Goal: Task Accomplishment & Management: Complete application form

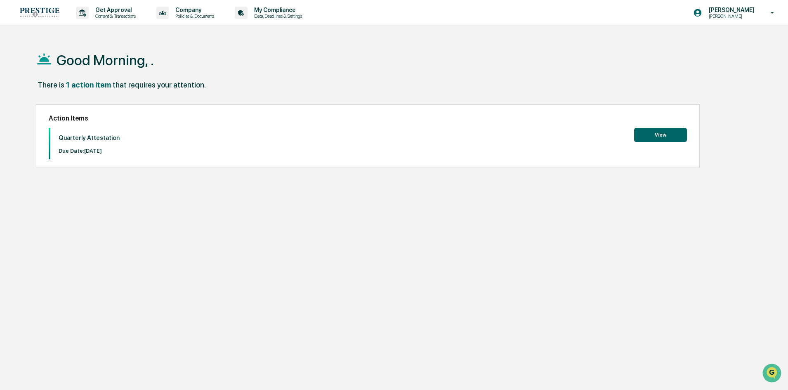
click at [664, 140] on button "View" at bounding box center [660, 135] width 53 height 14
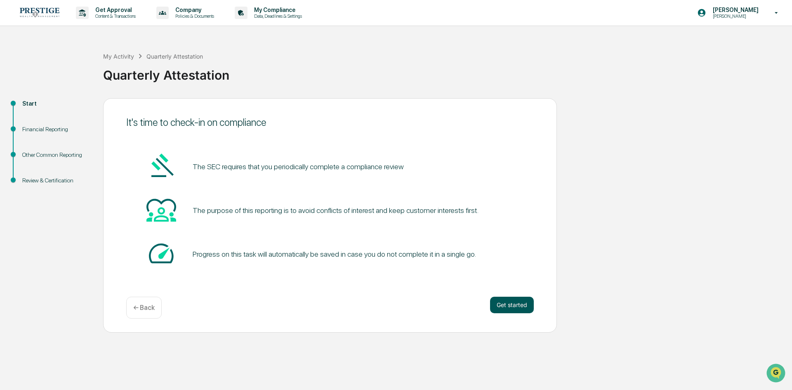
click at [506, 304] on button "Get started" at bounding box center [512, 305] width 44 height 17
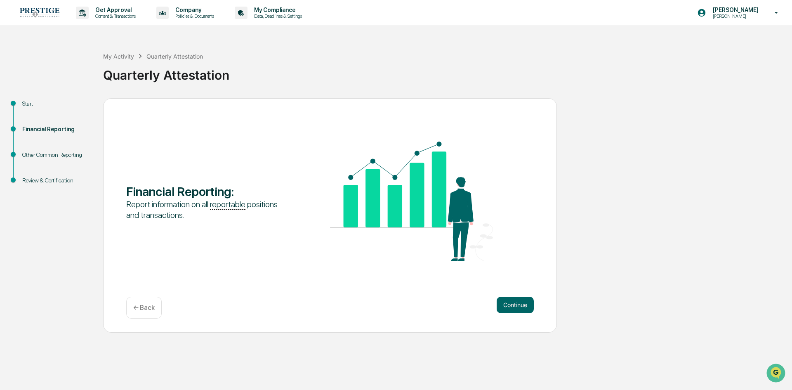
click at [506, 304] on button "Continue" at bounding box center [515, 305] width 37 height 17
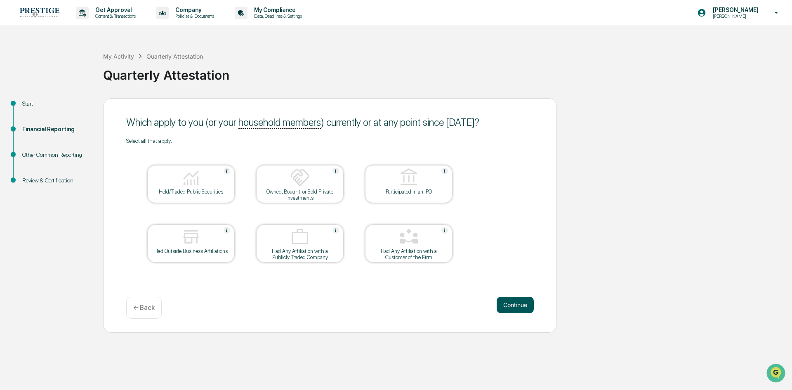
click at [516, 309] on button "Continue" at bounding box center [515, 305] width 37 height 17
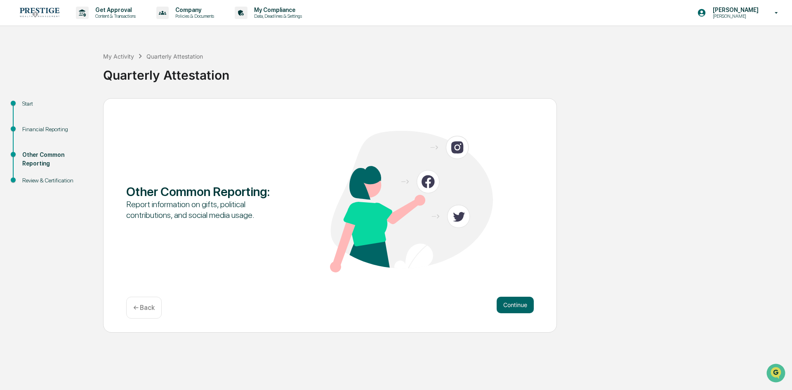
click at [516, 309] on button "Continue" at bounding box center [515, 305] width 37 height 17
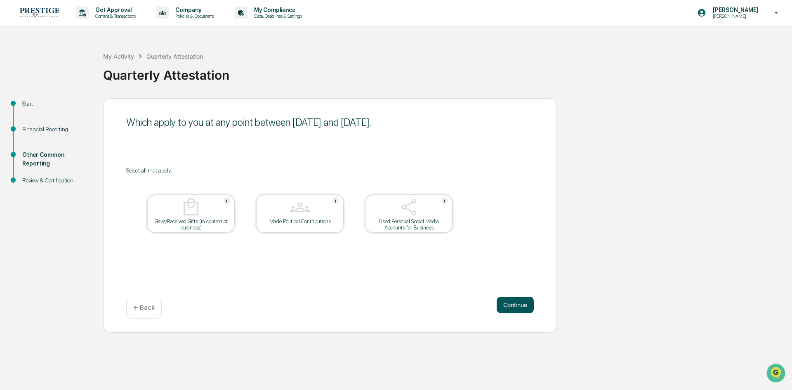
click at [518, 303] on button "Continue" at bounding box center [515, 305] width 37 height 17
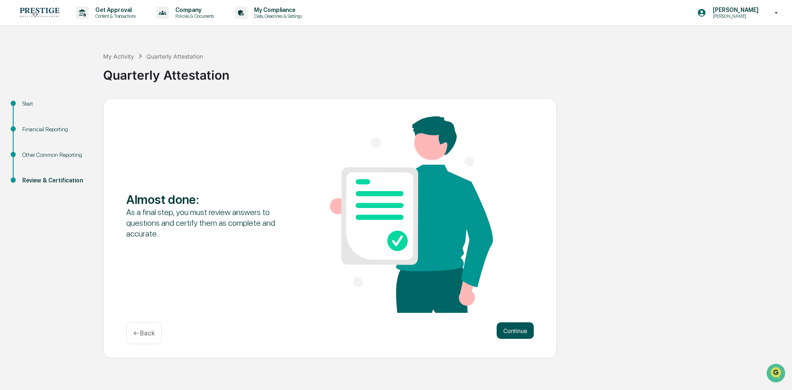
click at [514, 332] on button "Continue" at bounding box center [515, 330] width 37 height 17
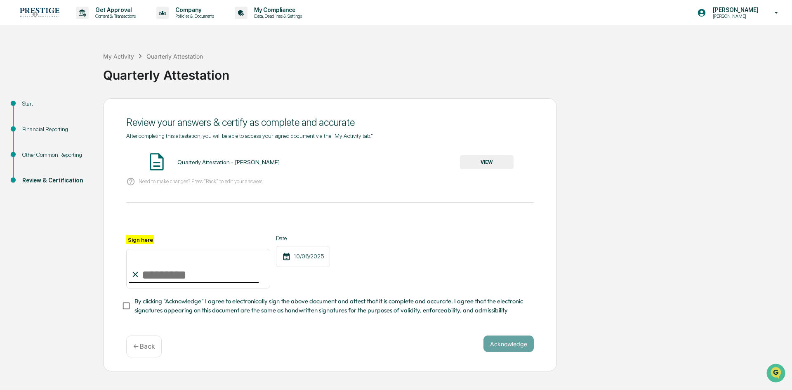
click at [201, 259] on input "Sign here" at bounding box center [198, 269] width 144 height 40
type input "**********"
click at [505, 347] on button "Acknowledge" at bounding box center [508, 343] width 50 height 17
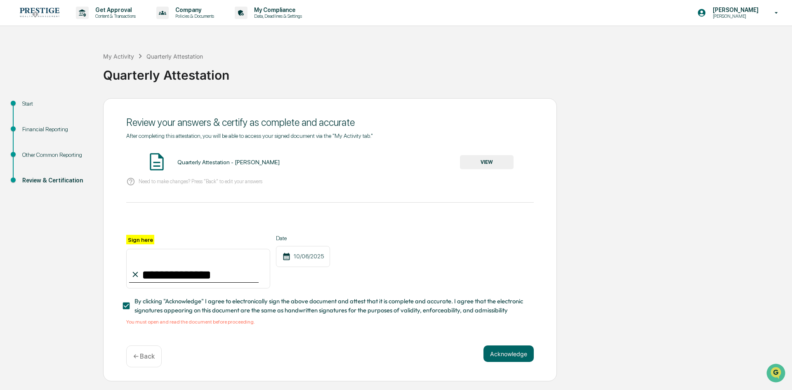
click at [503, 156] on button "VIEW" at bounding box center [487, 162] width 54 height 14
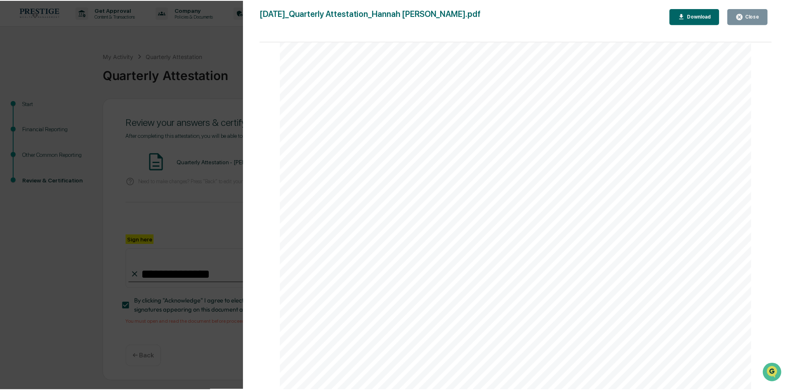
scroll to position [1734, 0]
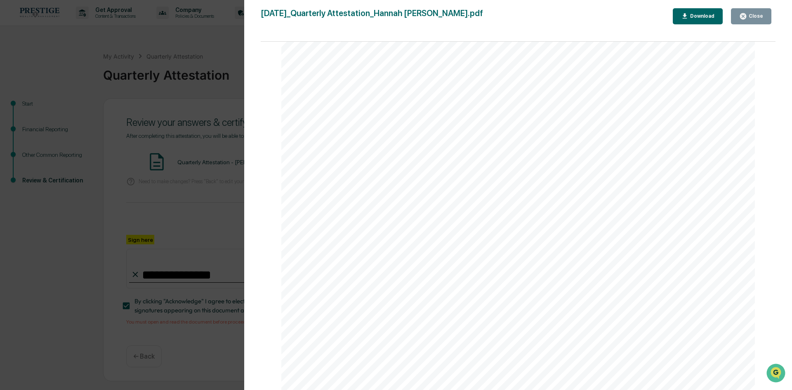
click at [231, 103] on div "Version History [DATE] 02:44 PM [PERSON_NAME] [DATE]_Quarterly Attestation_Hann…" at bounding box center [396, 195] width 792 height 390
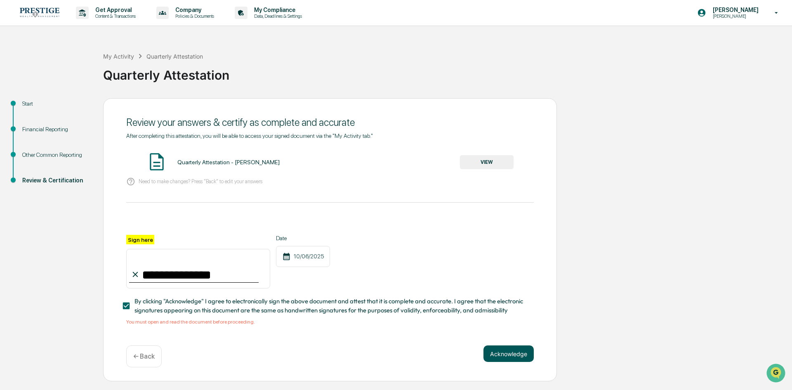
click at [511, 354] on button "Acknowledge" at bounding box center [508, 353] width 50 height 17
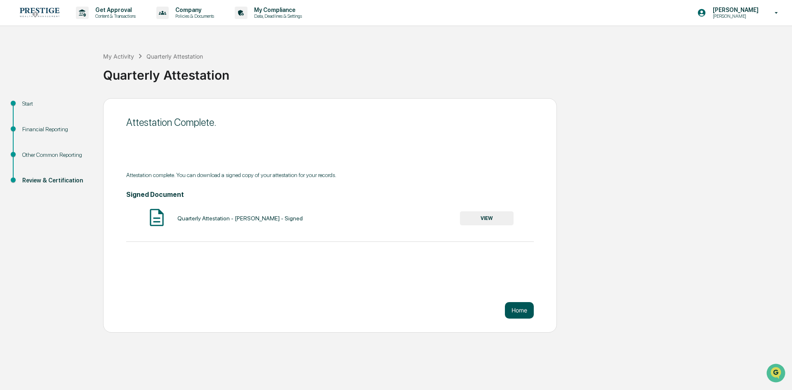
click at [518, 314] on button "Home" at bounding box center [519, 310] width 29 height 17
